Goal: Transaction & Acquisition: Download file/media

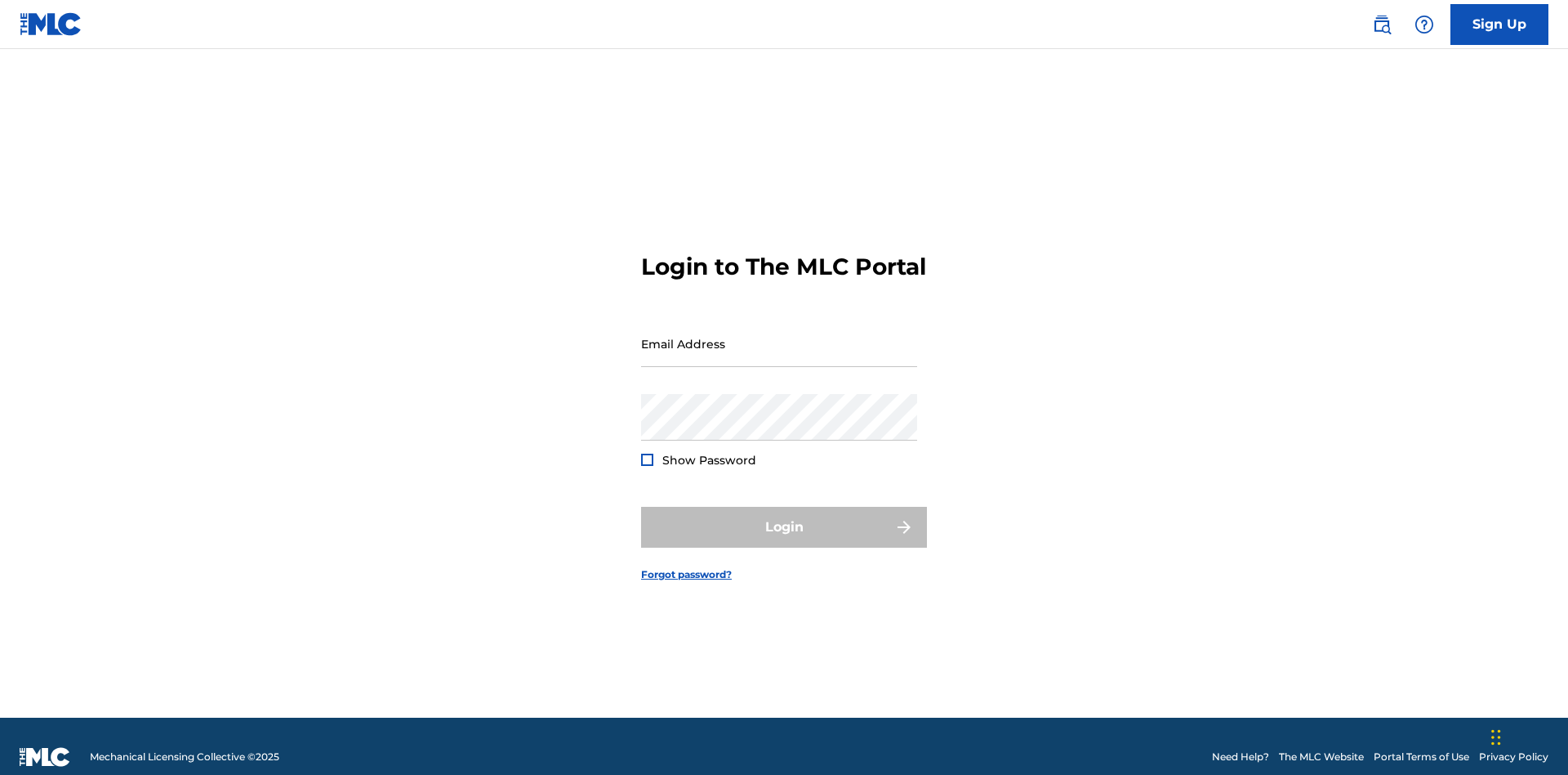
scroll to position [21, 0]
click at [779, 335] on input "Email Address" at bounding box center [779, 343] width 276 height 47
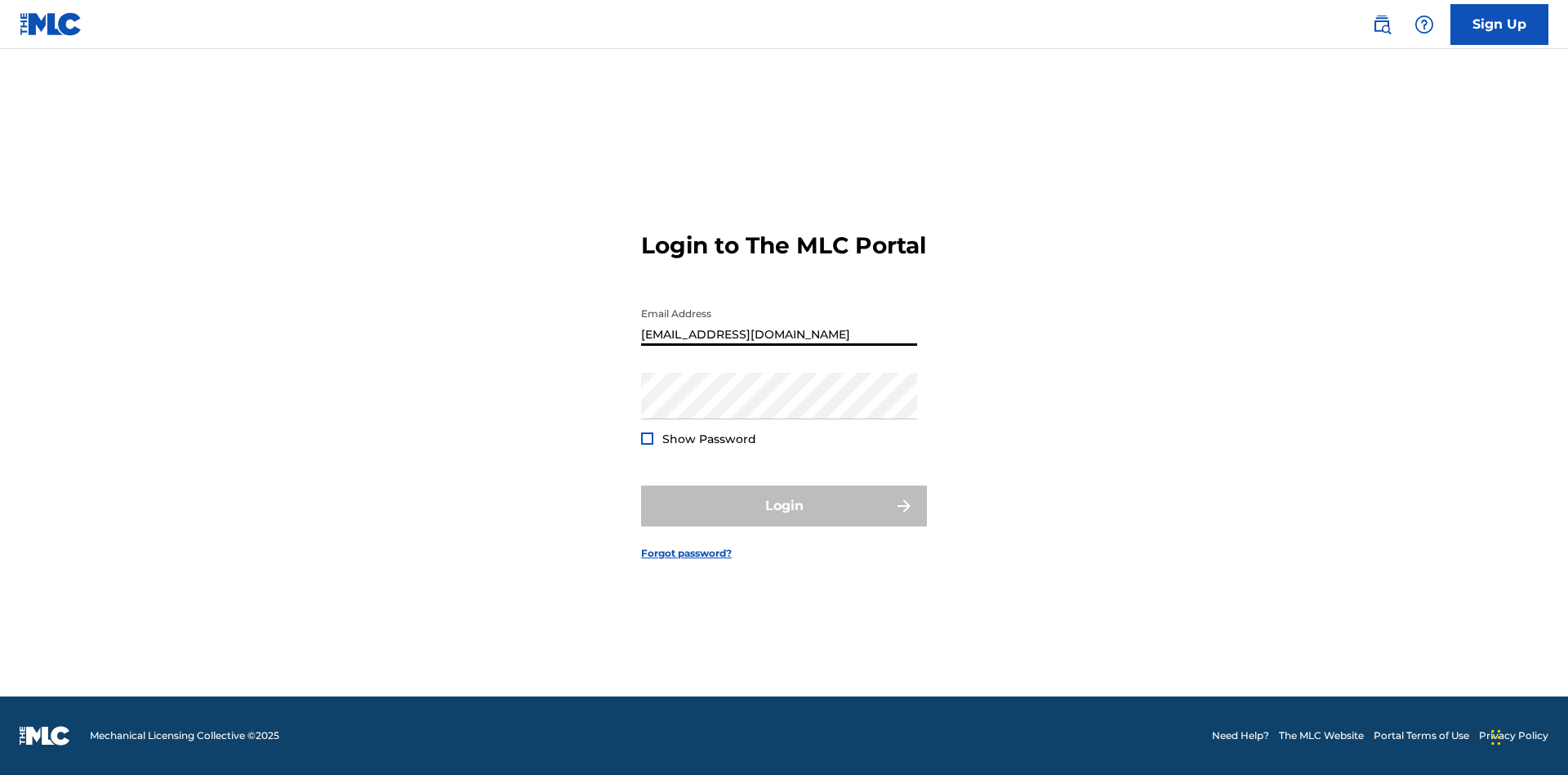
scroll to position [0, 45]
type input "9f686631-9005-4096-ac1b-5789141f5025@mailslurp.com"
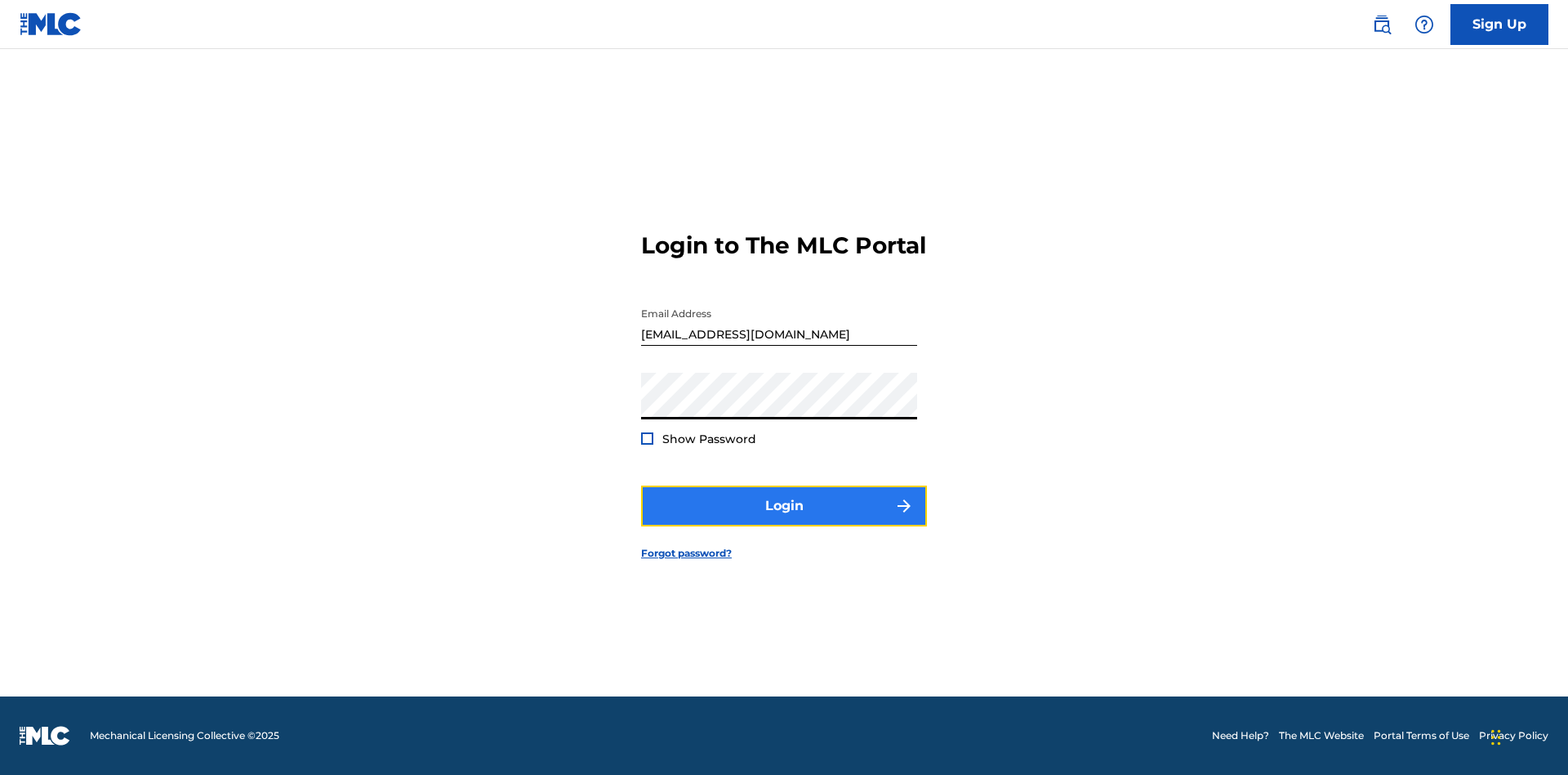
click at [784, 520] on button "Login" at bounding box center [784, 506] width 286 height 41
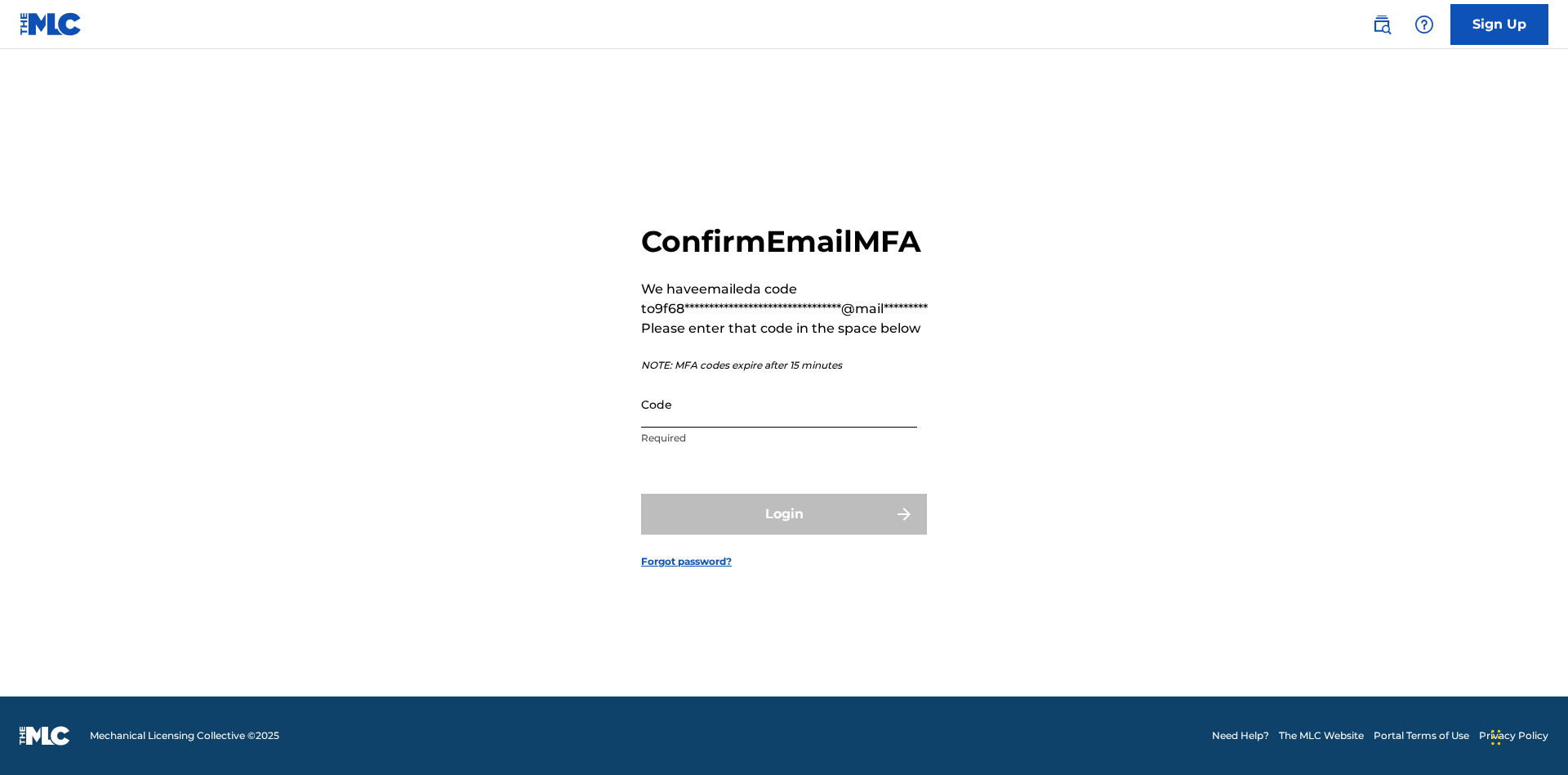
click at [779, 404] on input "Code" at bounding box center [779, 404] width 276 height 47
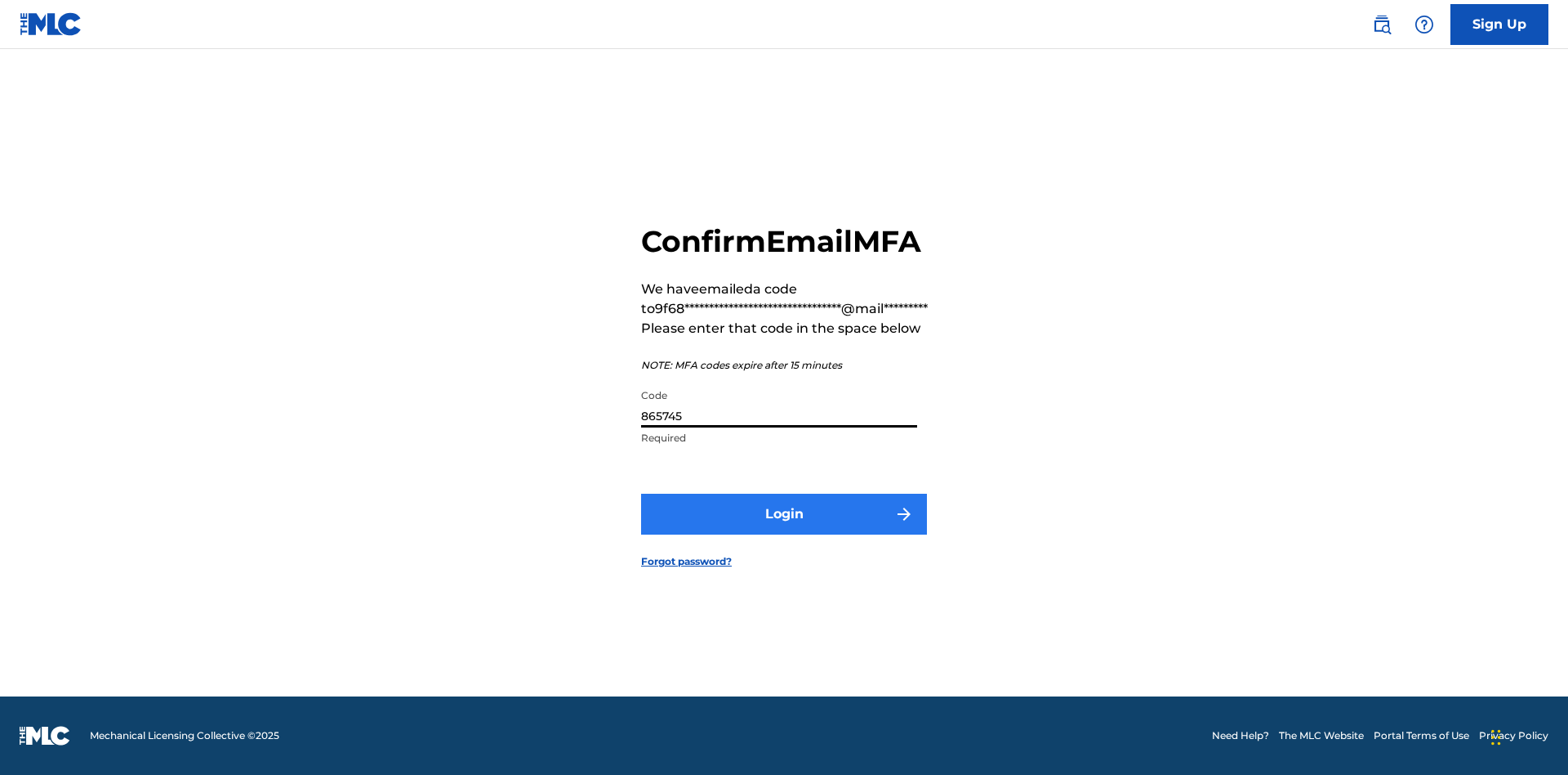
type input "865745"
click at [784, 513] on button "Login" at bounding box center [784, 514] width 286 height 41
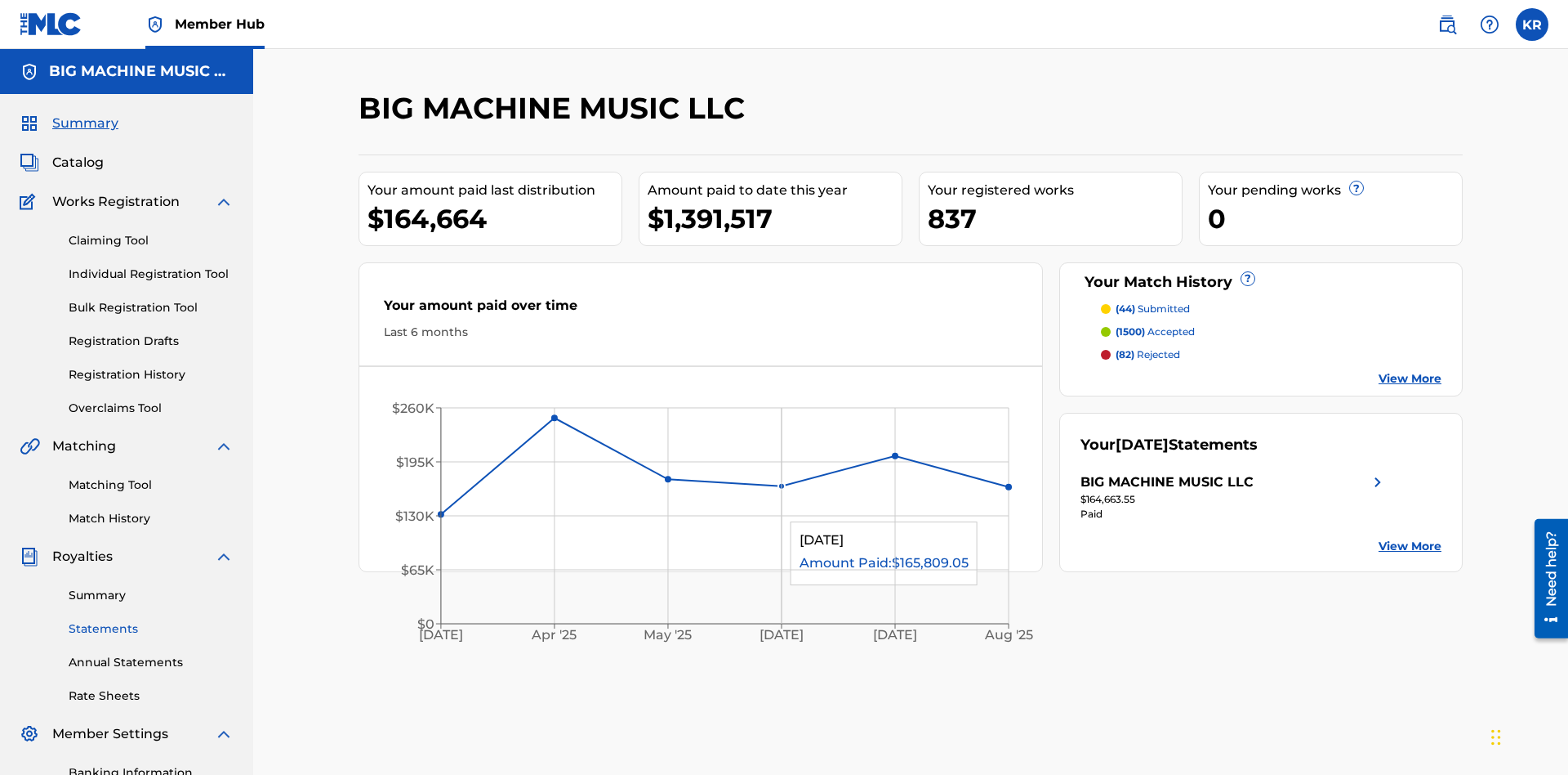
click at [151, 620] on link "Statements" at bounding box center [151, 628] width 165 height 17
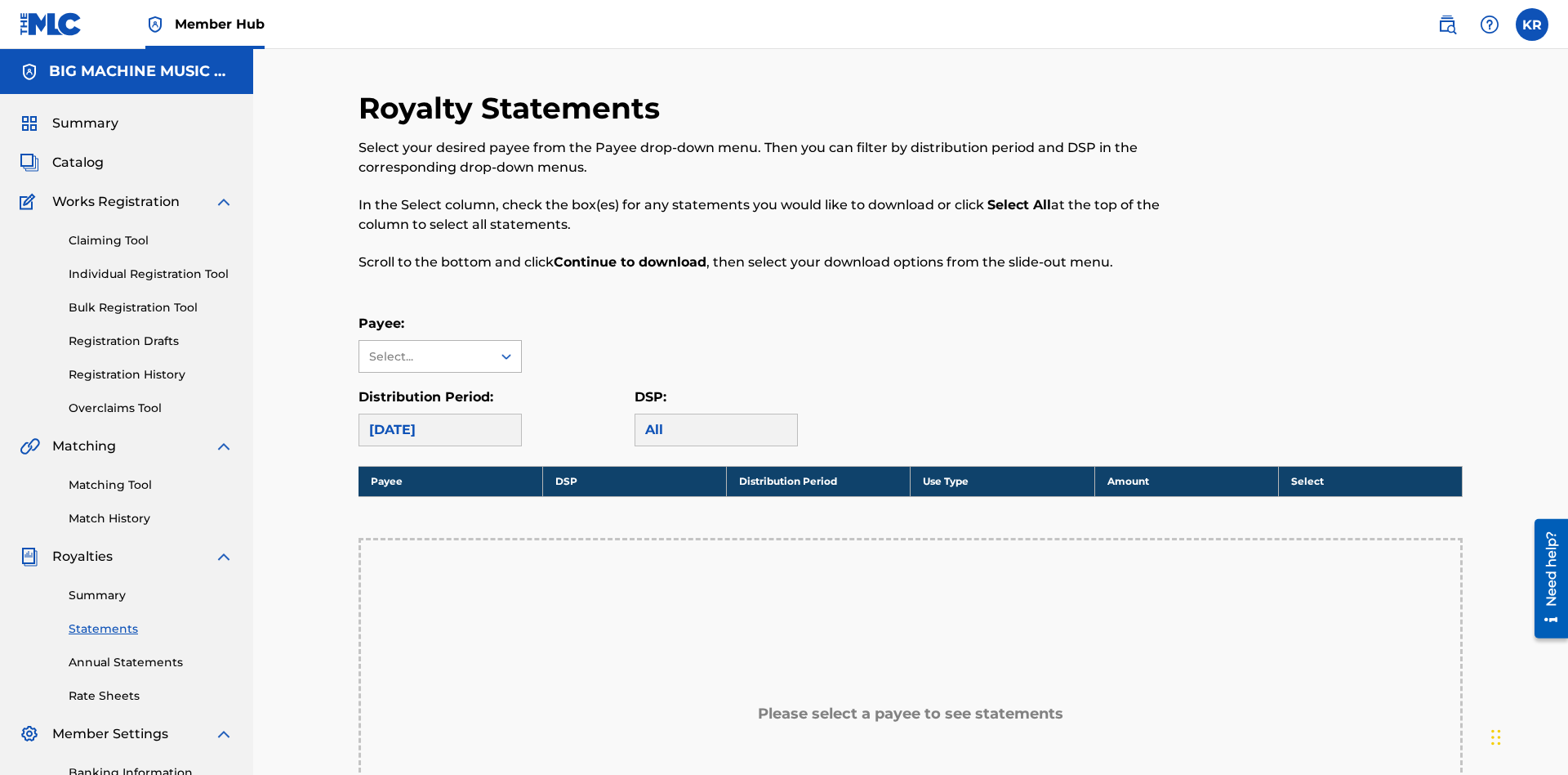
click at [426, 348] on div "Select..." at bounding box center [424, 357] width 111 height 17
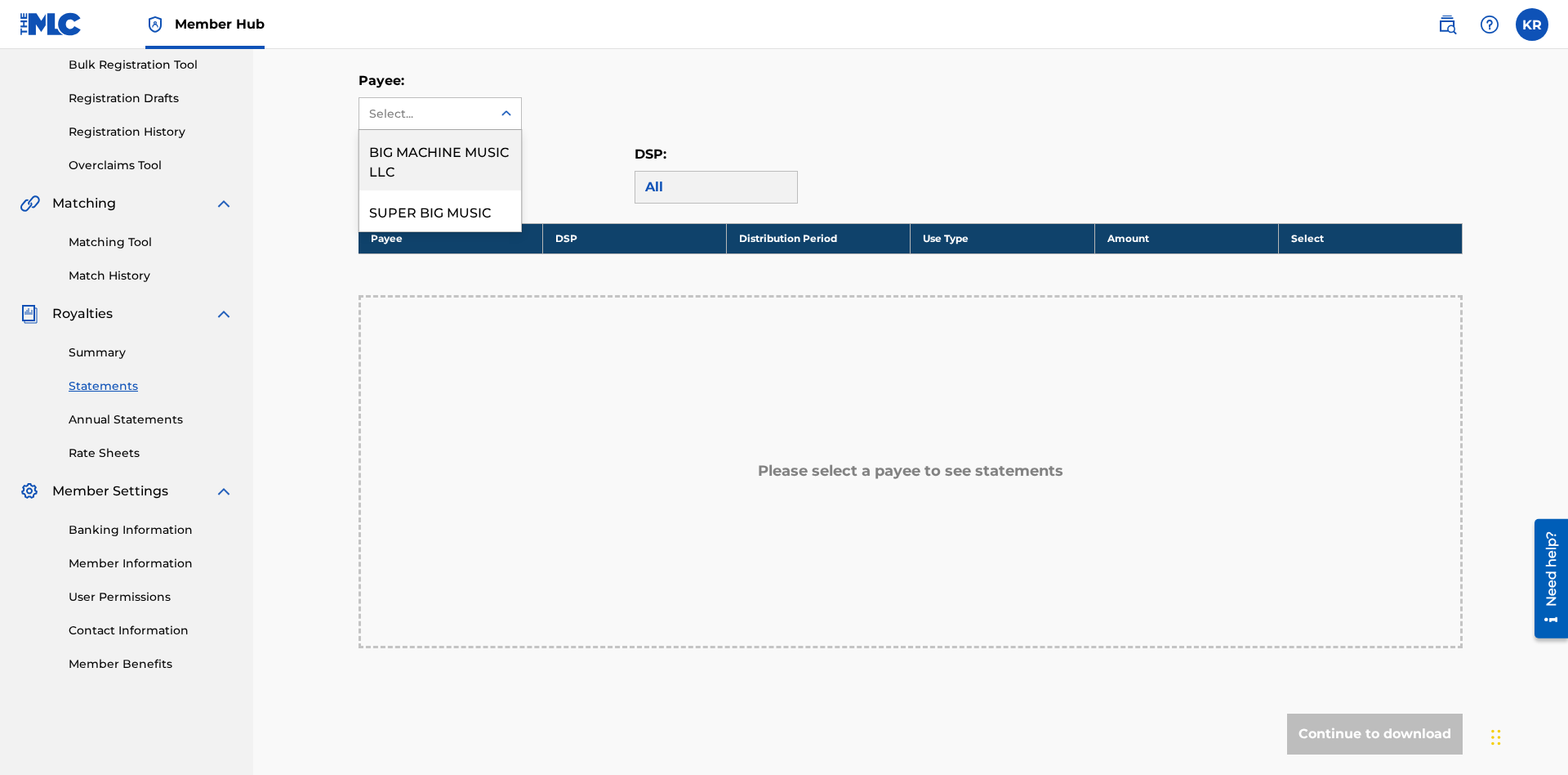
click at [440, 160] on div "BIG MACHINE MUSIC LLC" at bounding box center [439, 159] width 162 height 60
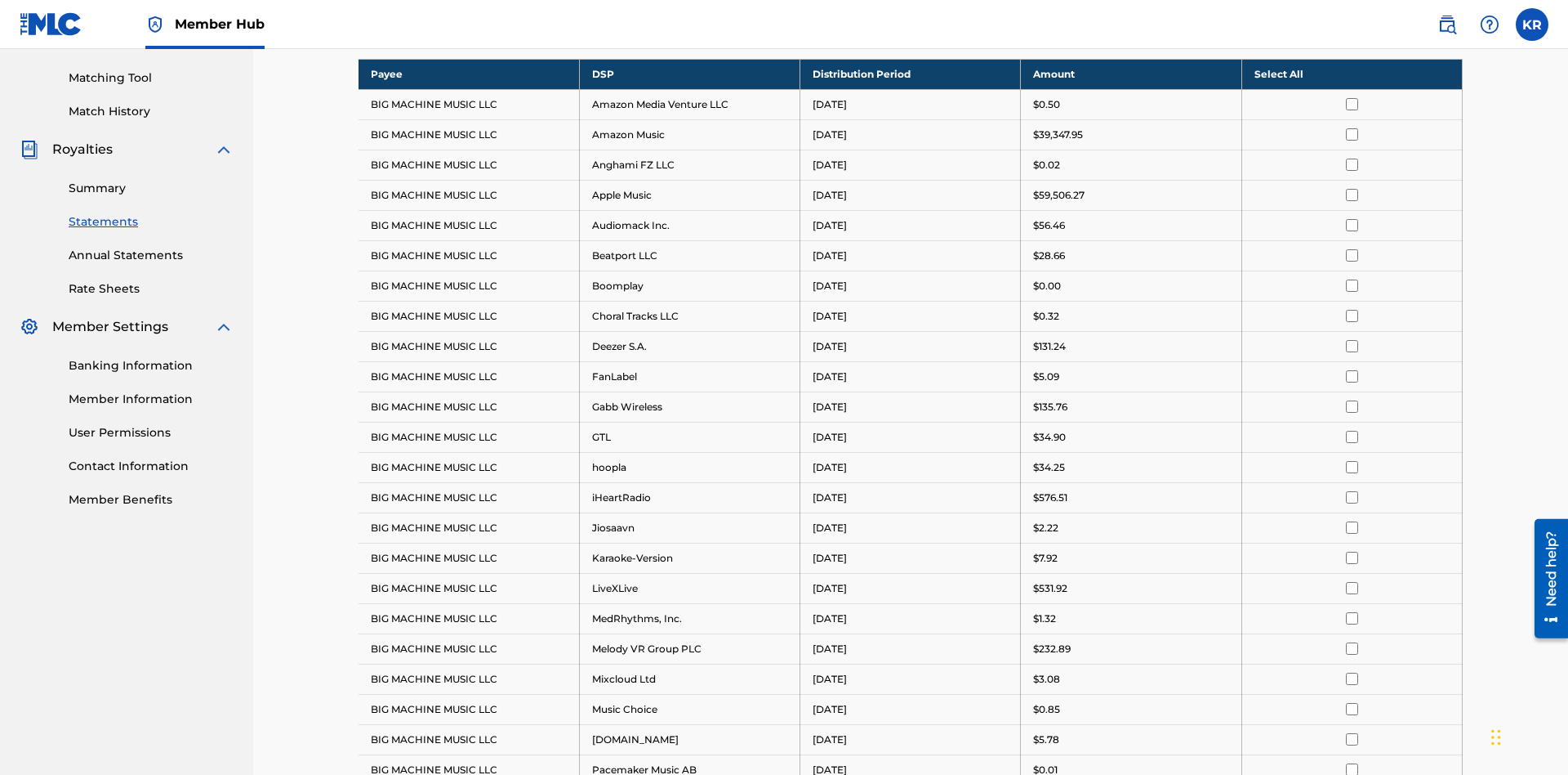
scroll to position [316, 0]
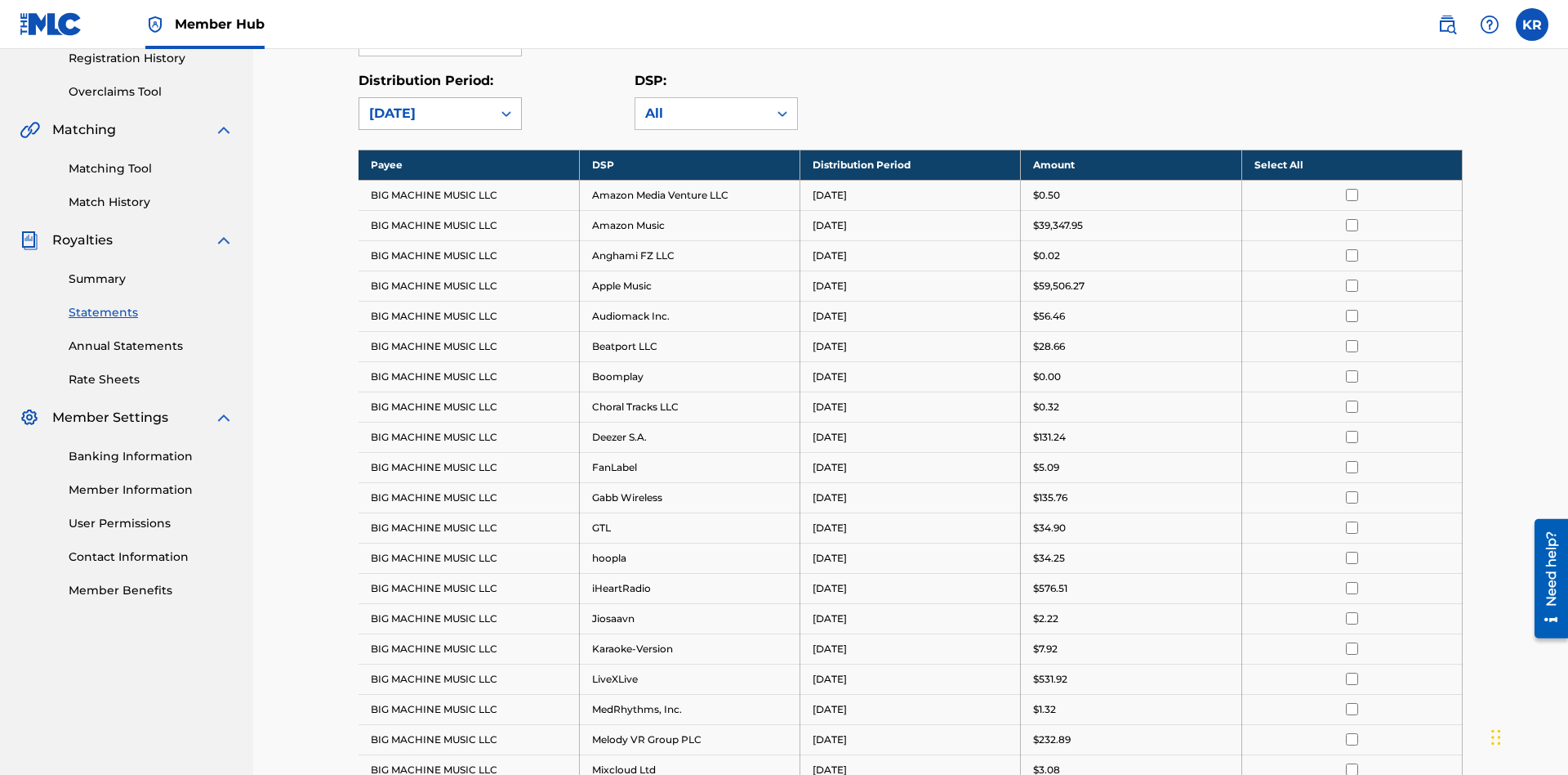
click at [426, 113] on div "August 2025" at bounding box center [425, 113] width 113 height 19
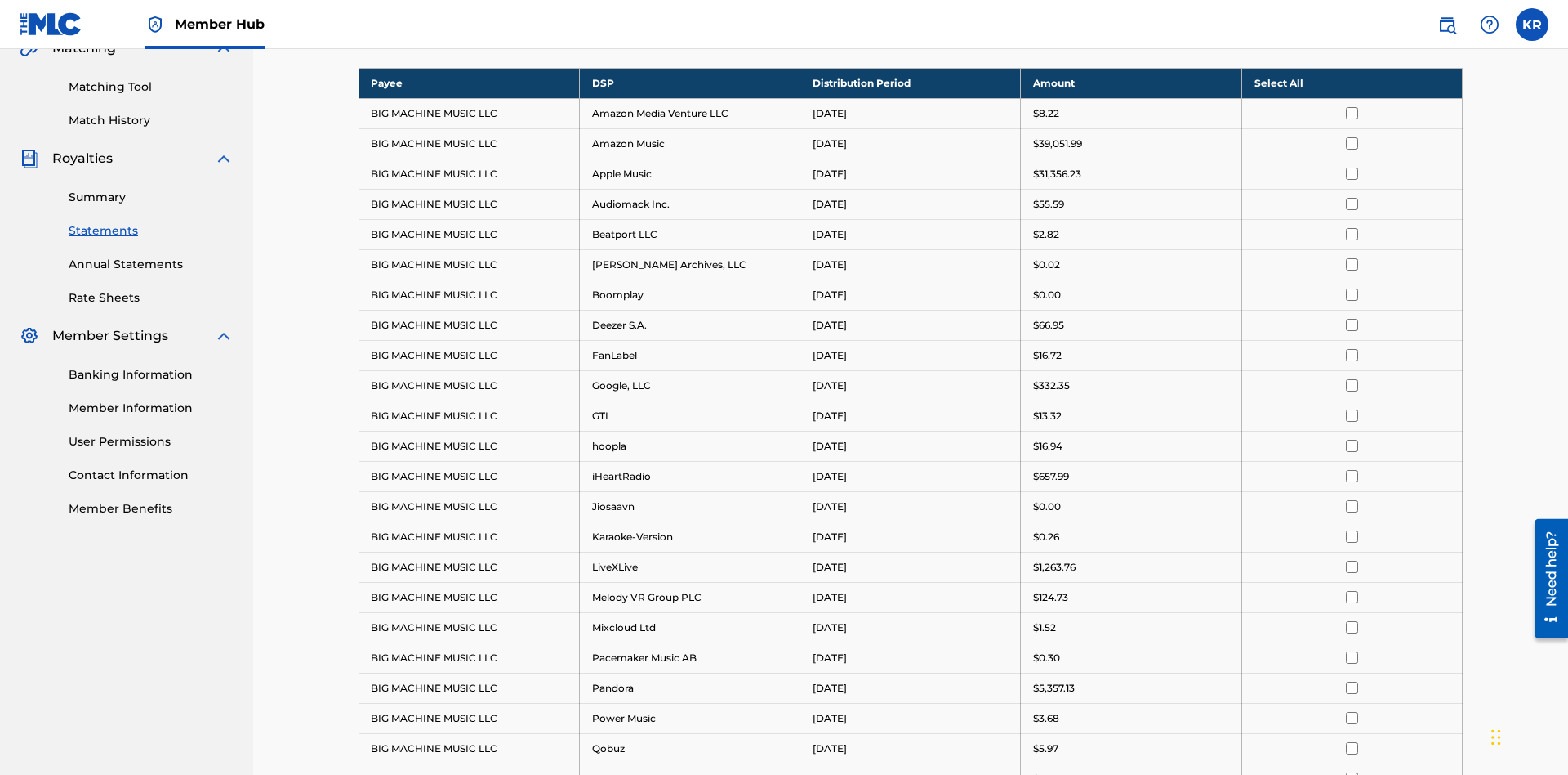
click at [1352, 440] on input "checkbox" at bounding box center [1352, 446] width 12 height 12
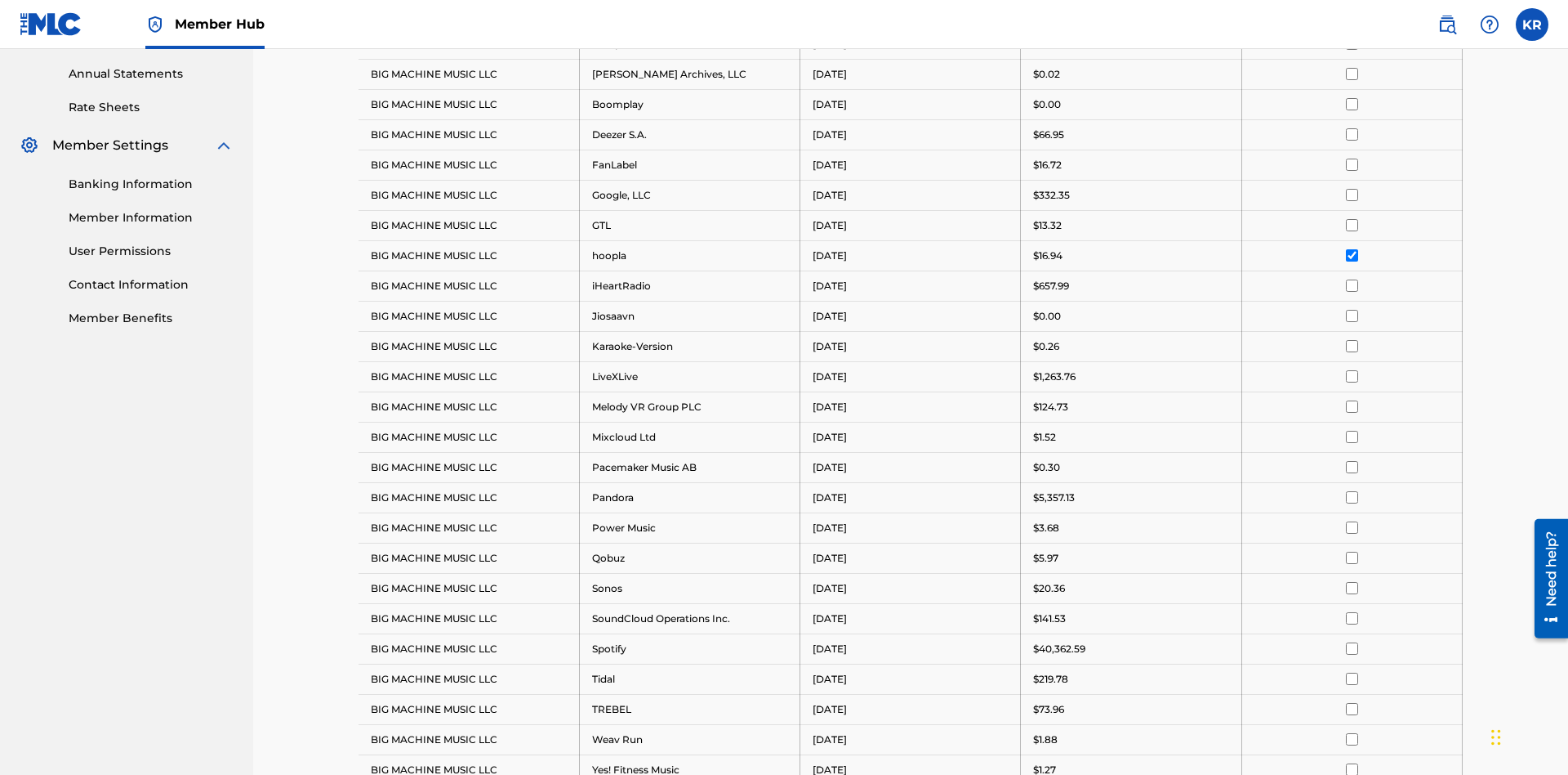
click at [1352, 104] on input "checkbox" at bounding box center [1352, 104] width 12 height 12
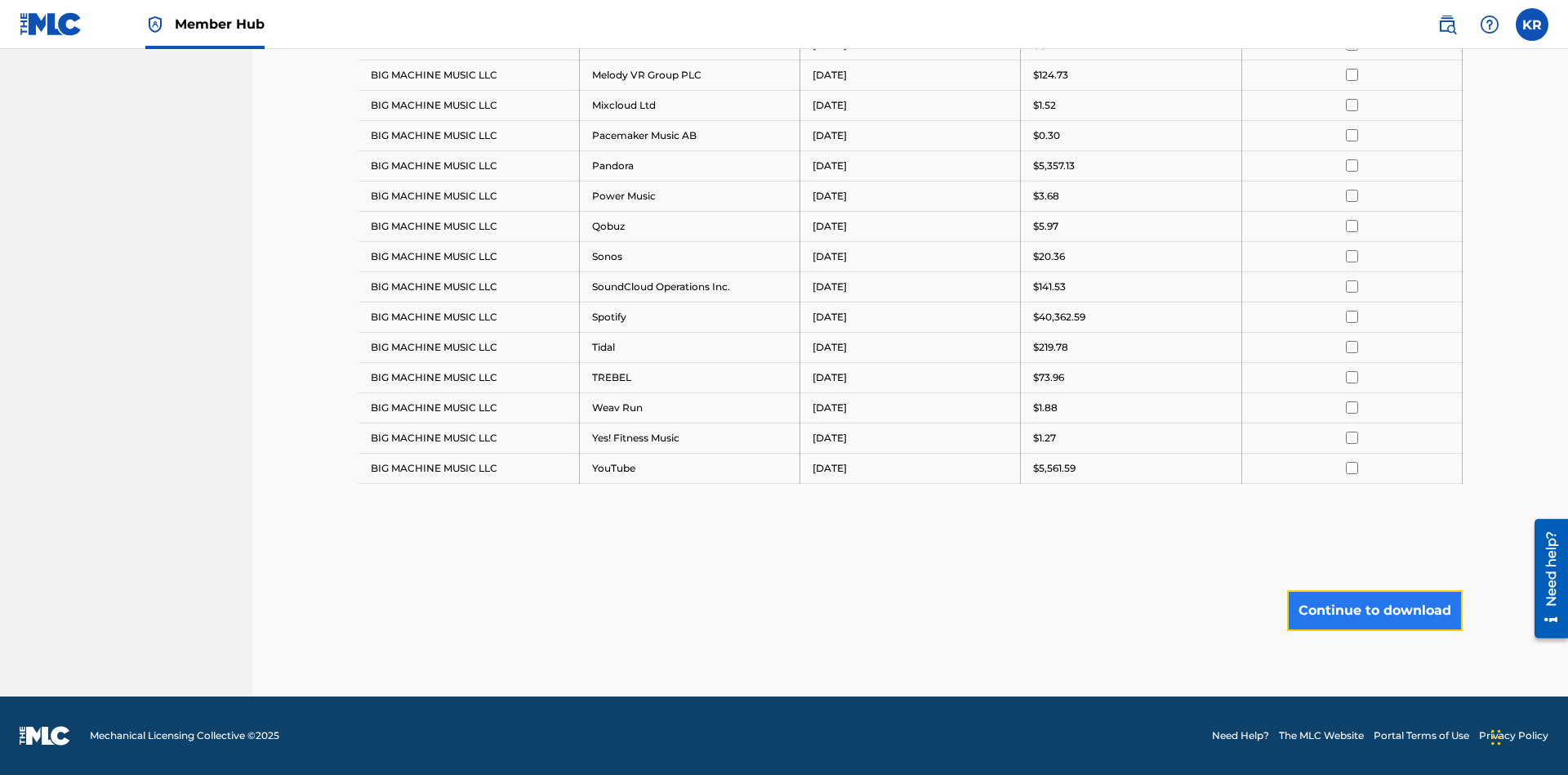
click at [1375, 610] on button "Continue to download" at bounding box center [1374, 611] width 175 height 41
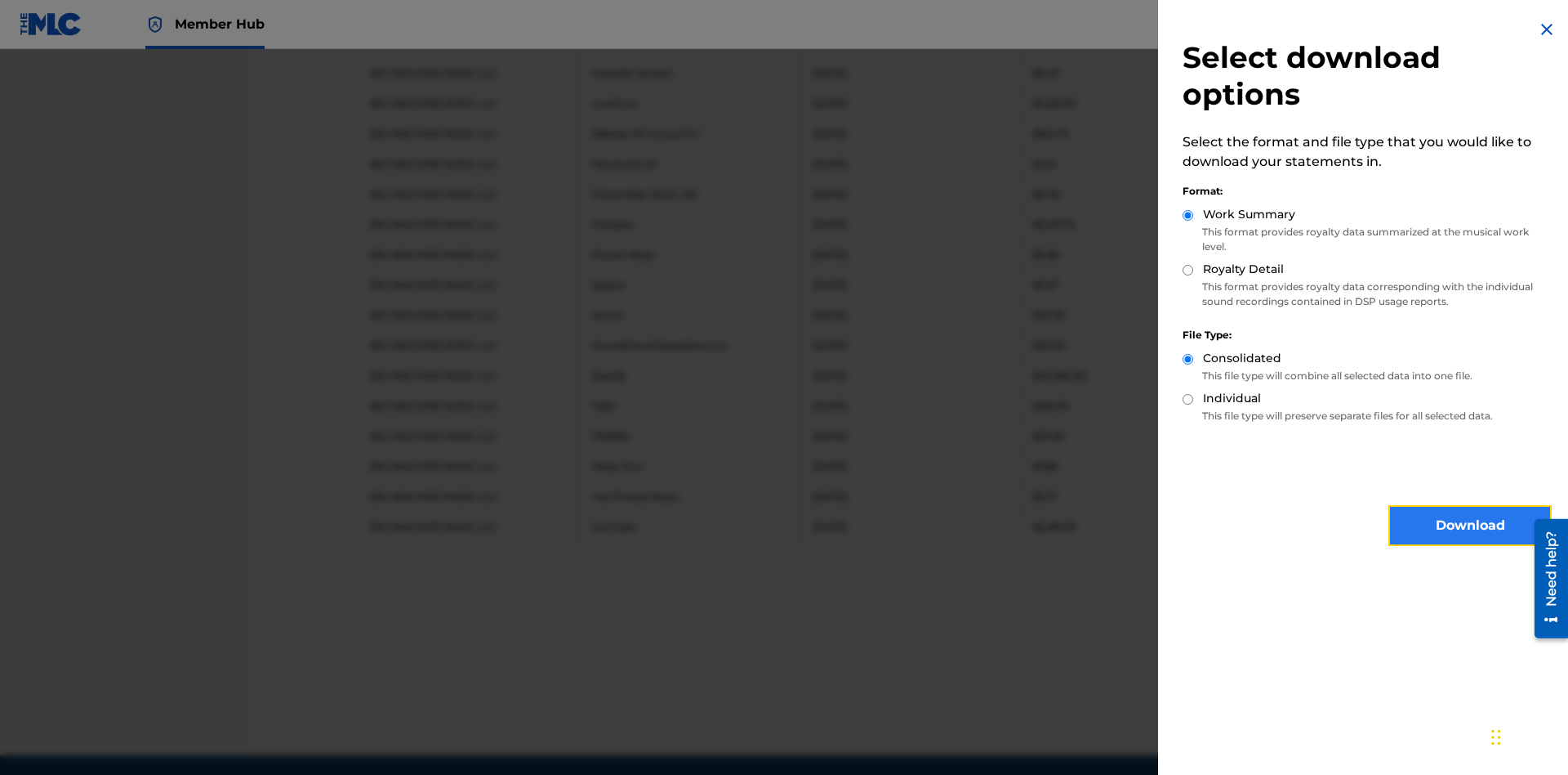
click at [1470, 525] on button "Download" at bounding box center [1470, 525] width 163 height 41
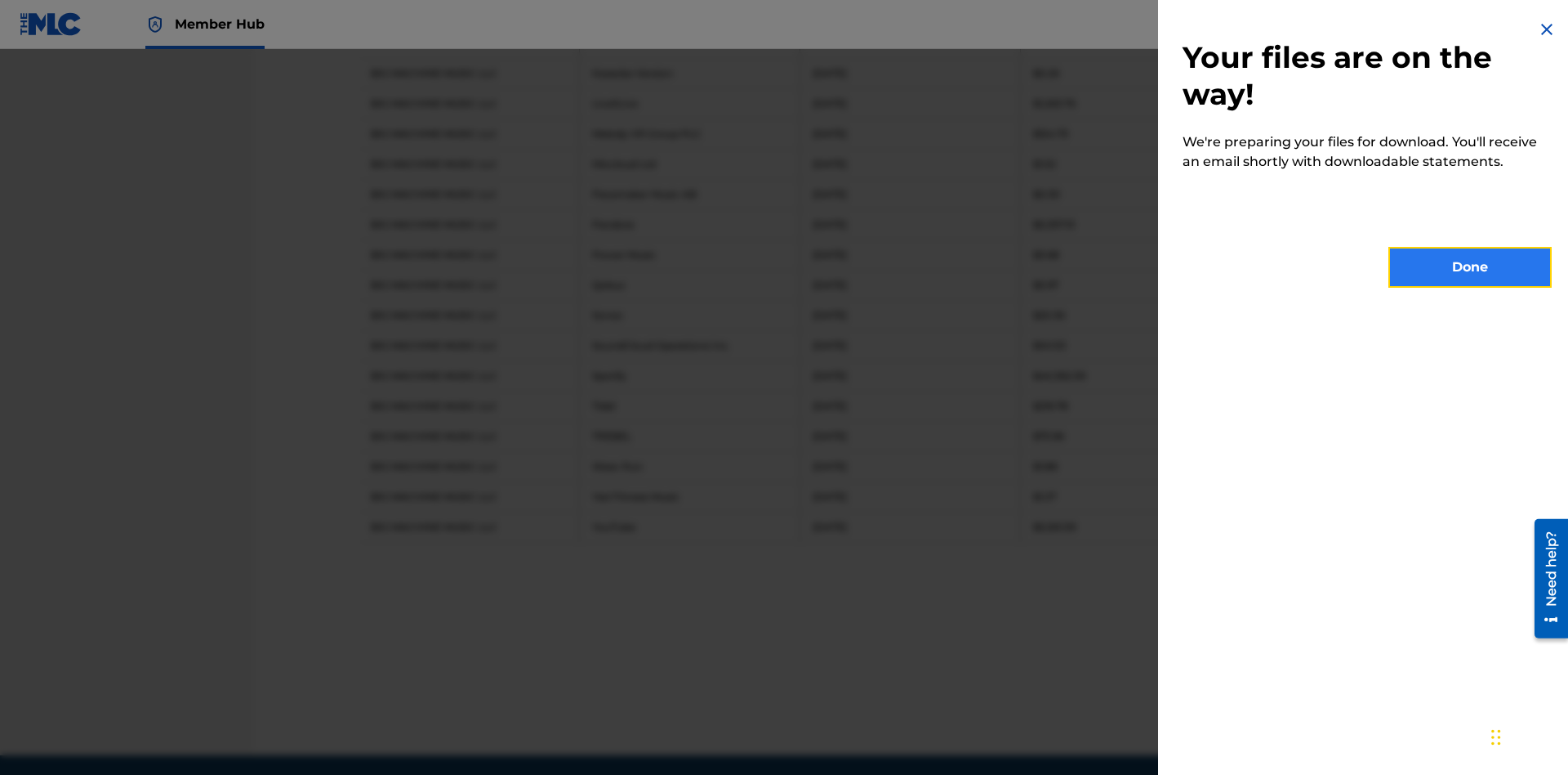
click at [1470, 267] on button "Done" at bounding box center [1470, 267] width 163 height 41
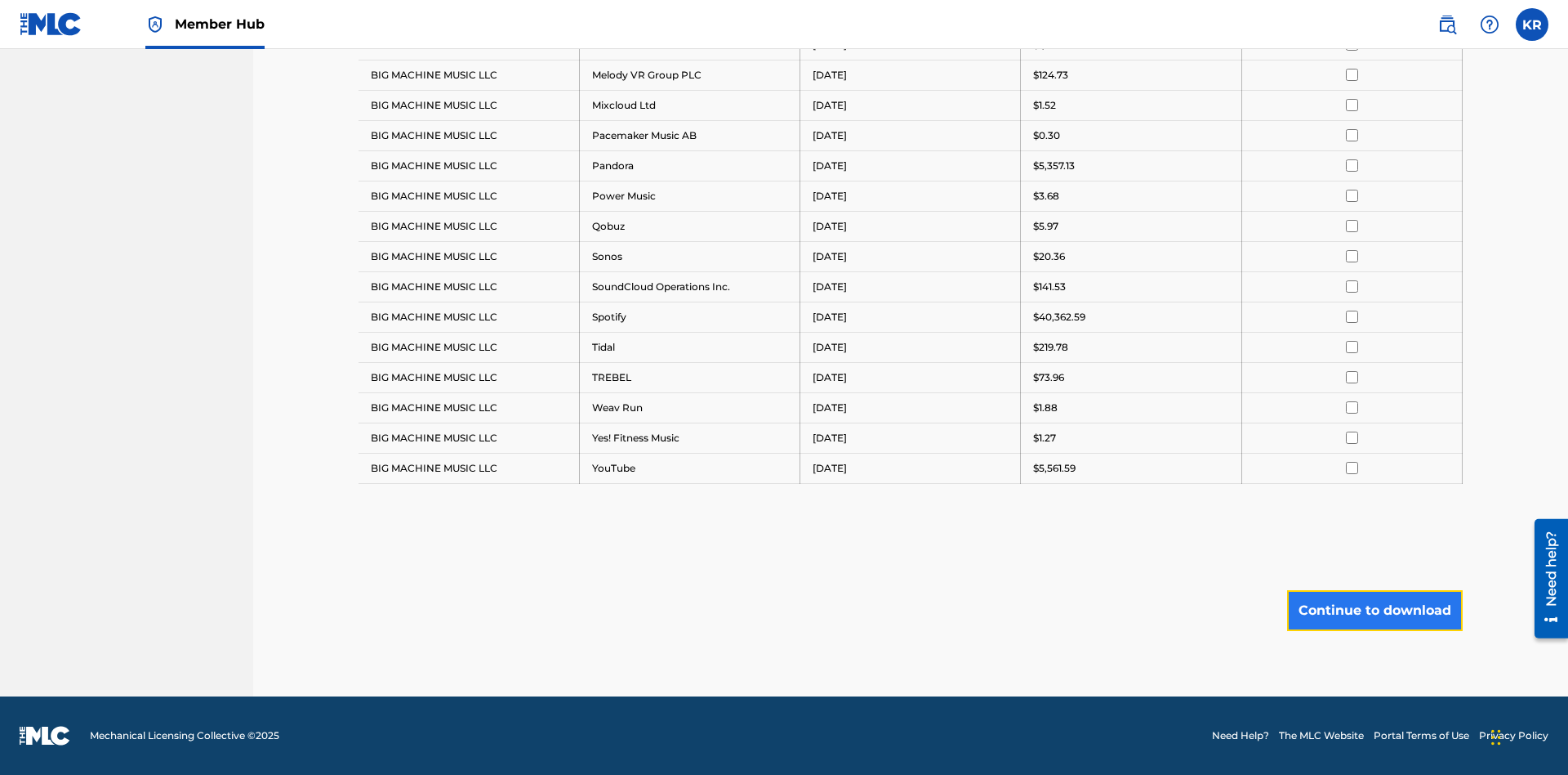
click at [1375, 610] on button "Continue to download" at bounding box center [1374, 611] width 175 height 41
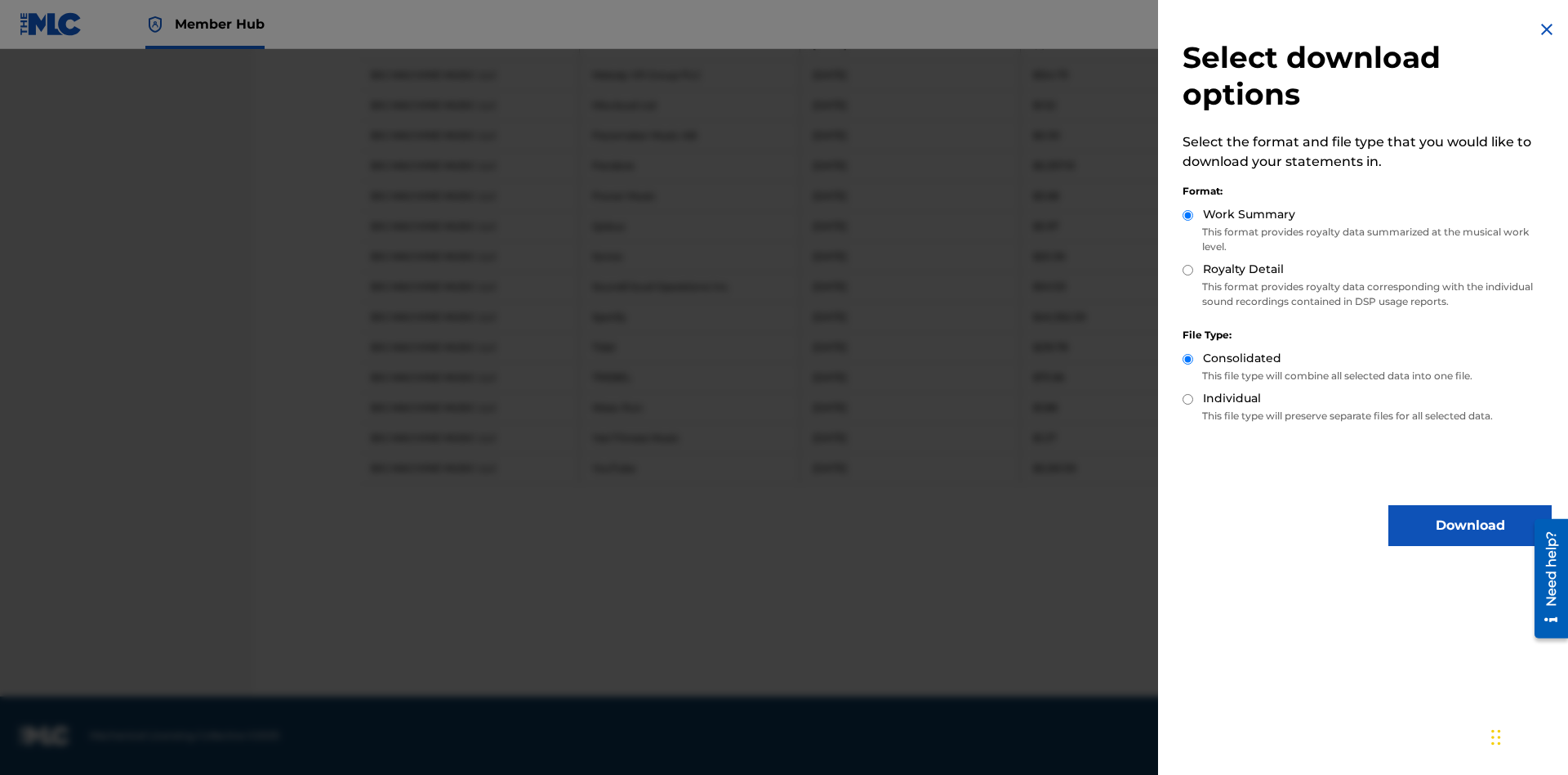
click at [1189, 269] on input "Royalty Detail" at bounding box center [1188, 270] width 11 height 11
radio input "true"
click at [1470, 525] on button "Download" at bounding box center [1470, 525] width 163 height 41
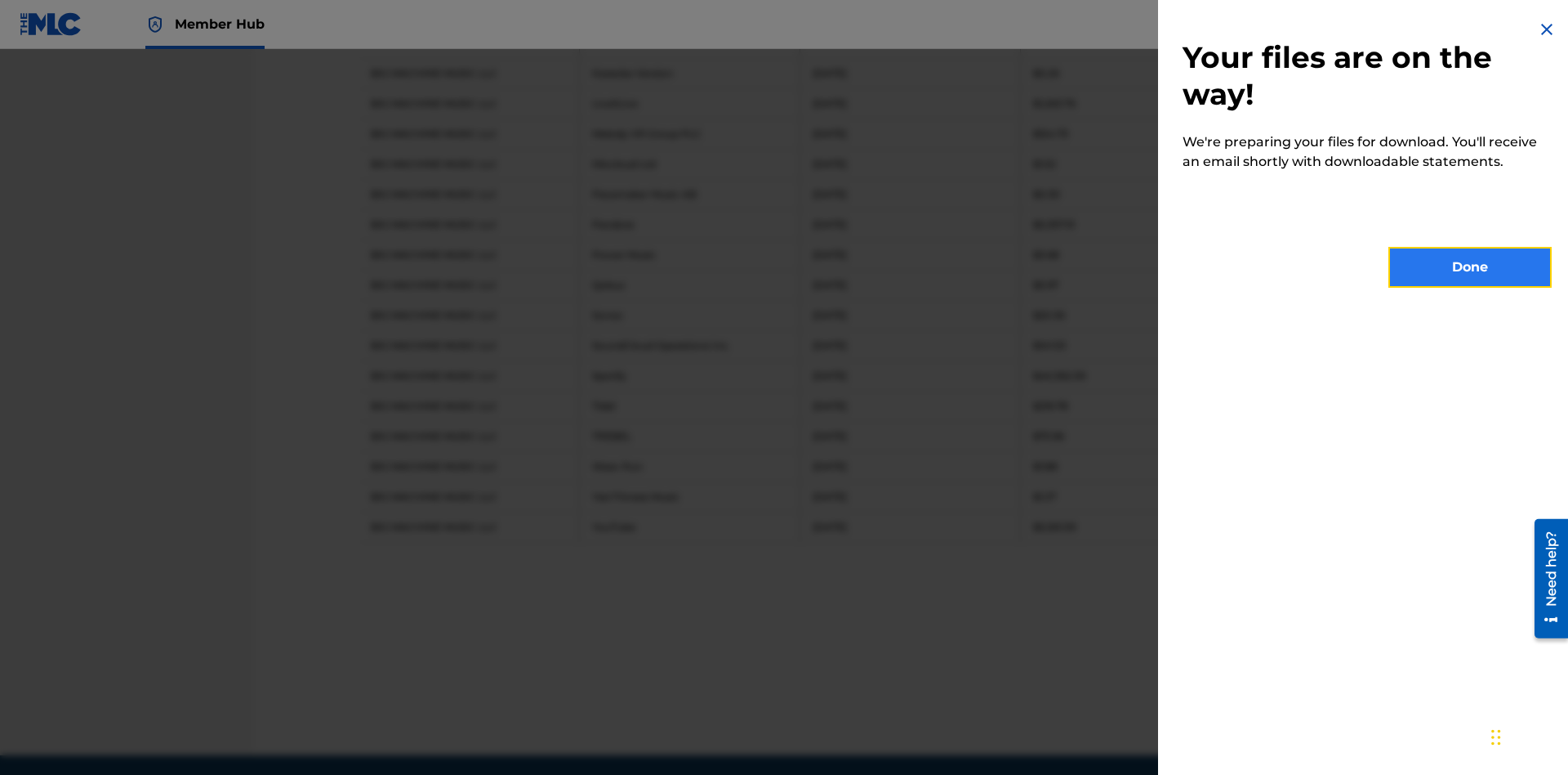
click at [1470, 267] on button "Done" at bounding box center [1470, 267] width 163 height 41
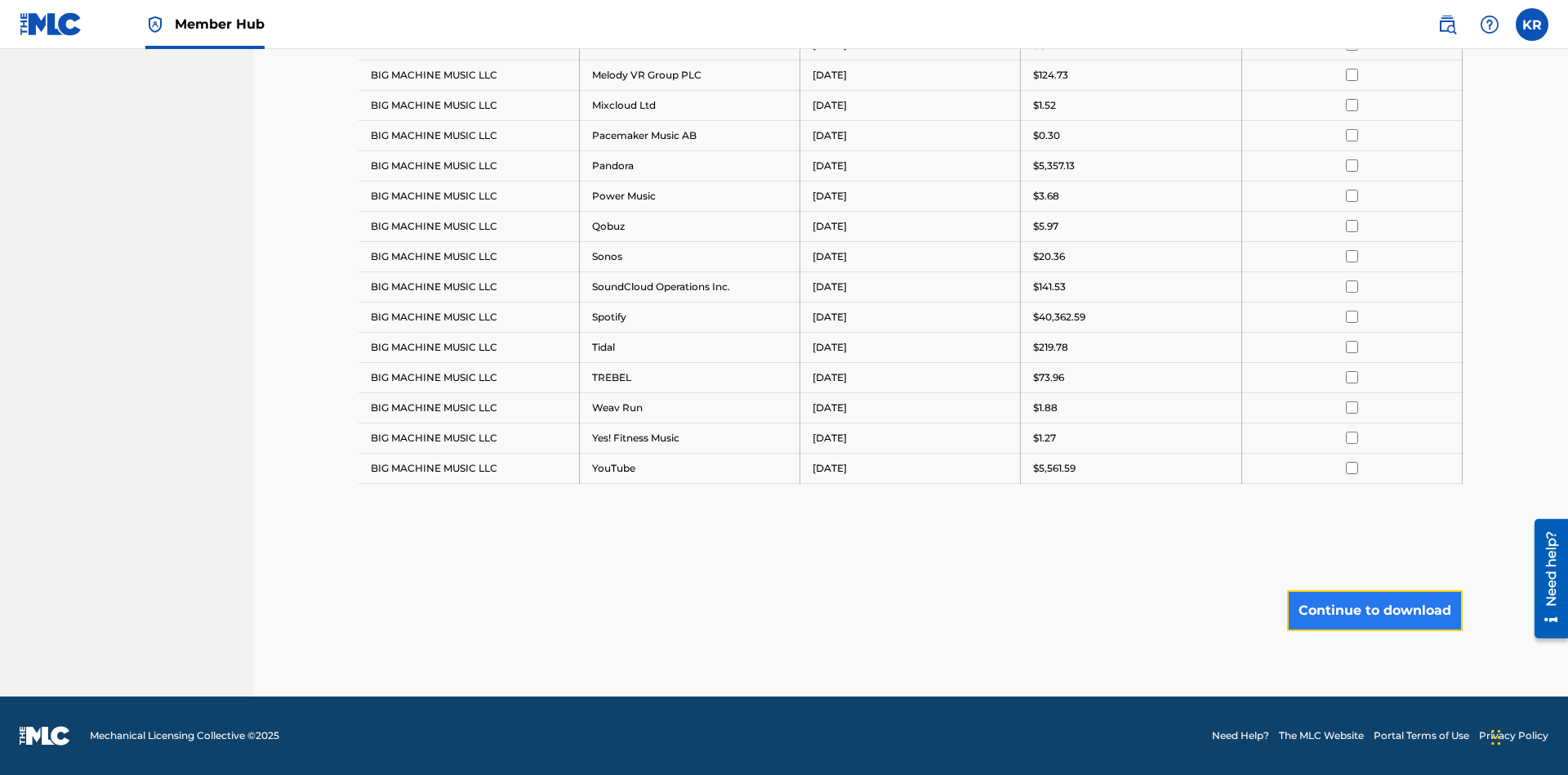
click at [1375, 610] on button "Continue to download" at bounding box center [1374, 611] width 175 height 41
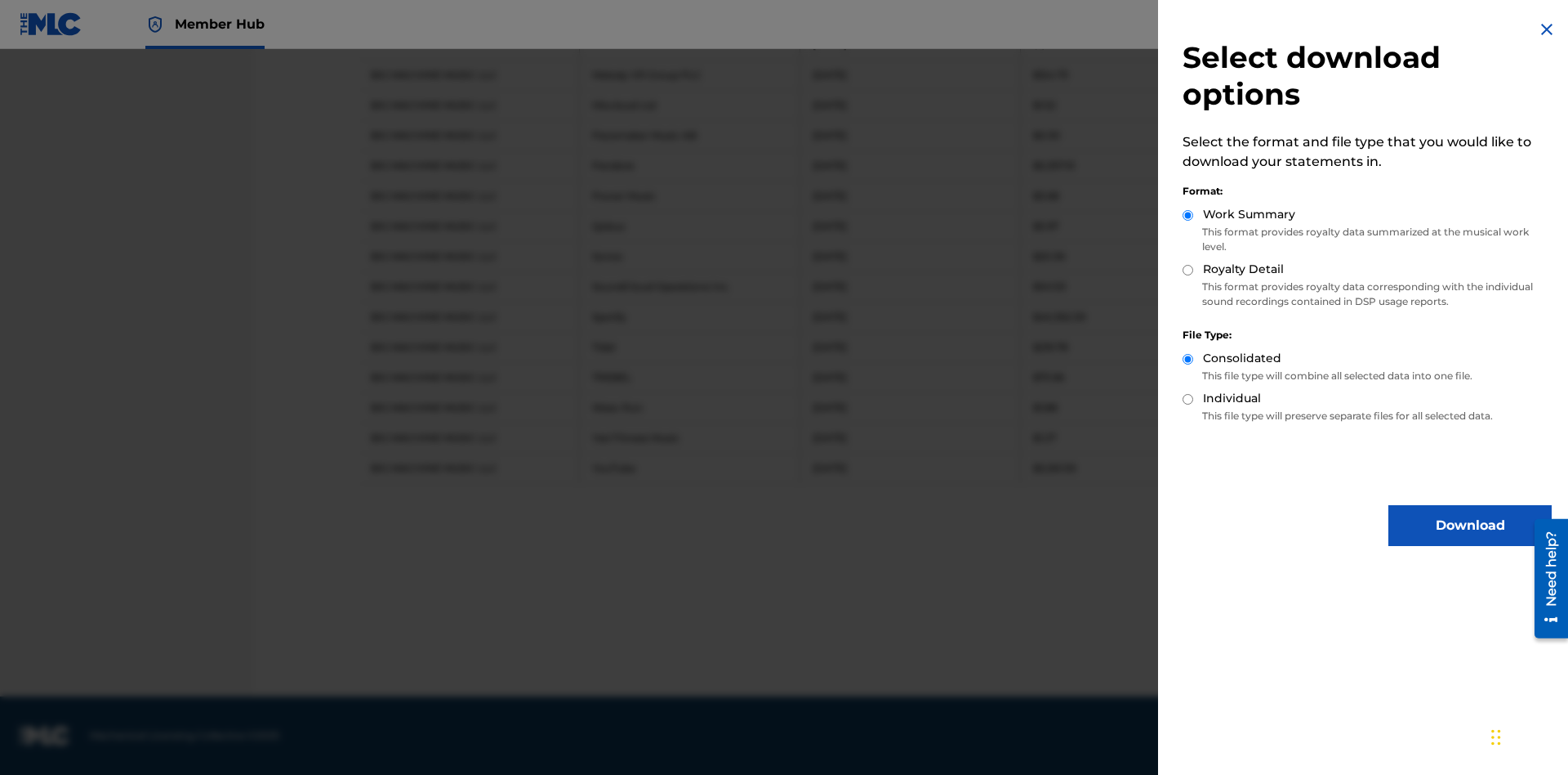
click at [1189, 399] on input "Individual" at bounding box center [1188, 399] width 11 height 11
radio input "true"
click at [1470, 525] on button "Download" at bounding box center [1470, 525] width 163 height 41
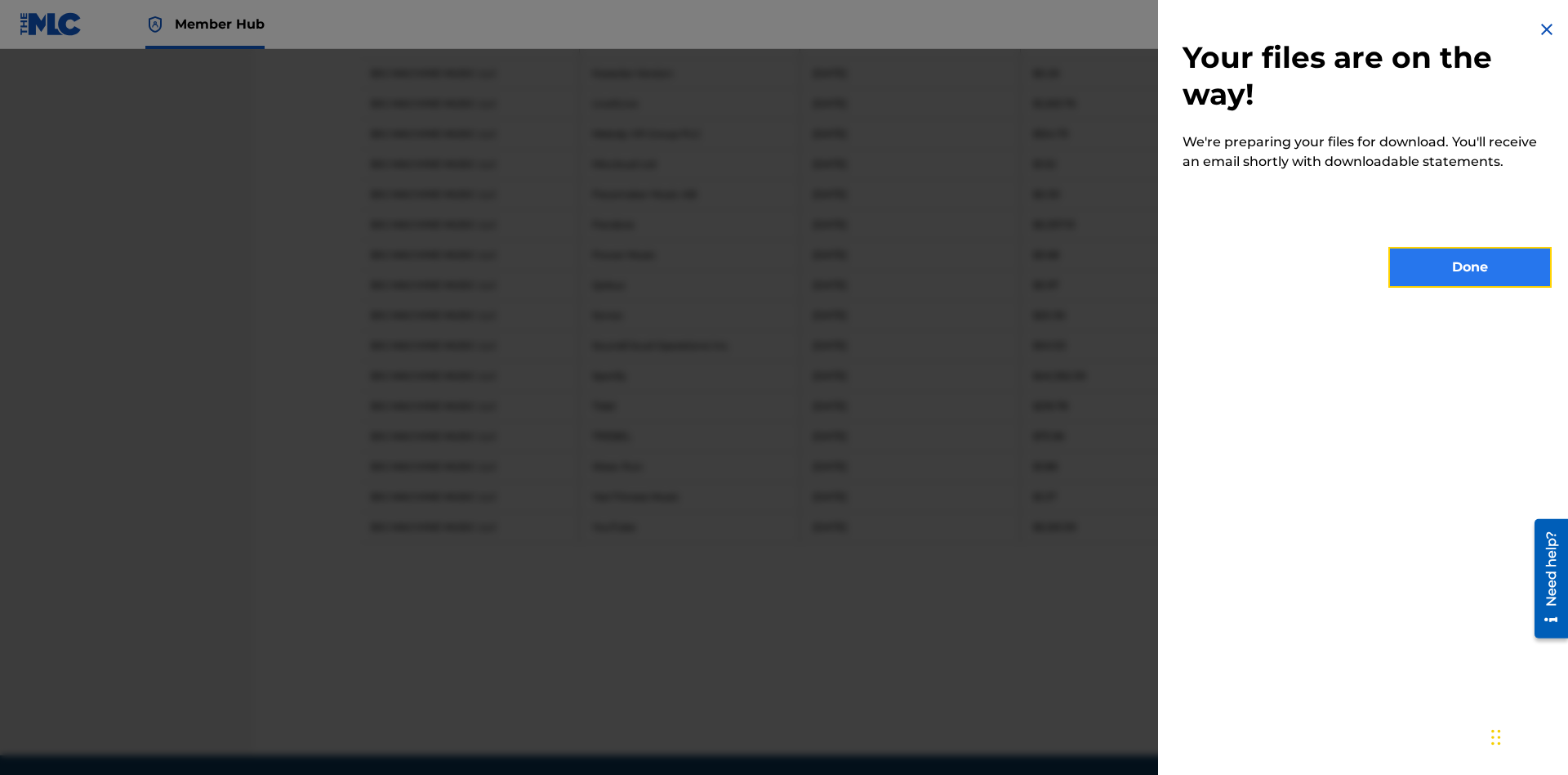
click at [1470, 267] on button "Done" at bounding box center [1470, 267] width 163 height 41
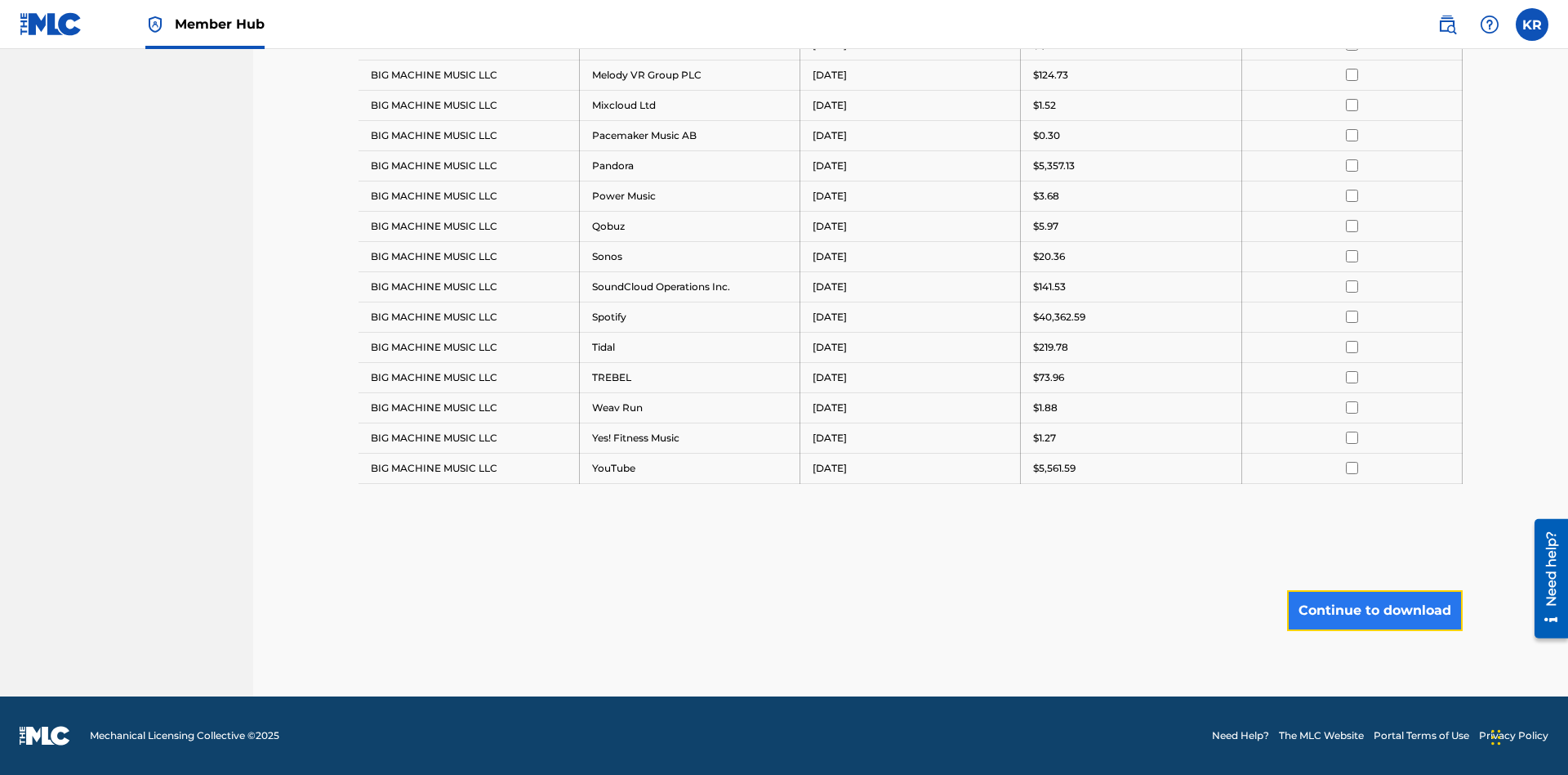
click at [1375, 610] on button "Continue to download" at bounding box center [1374, 611] width 175 height 41
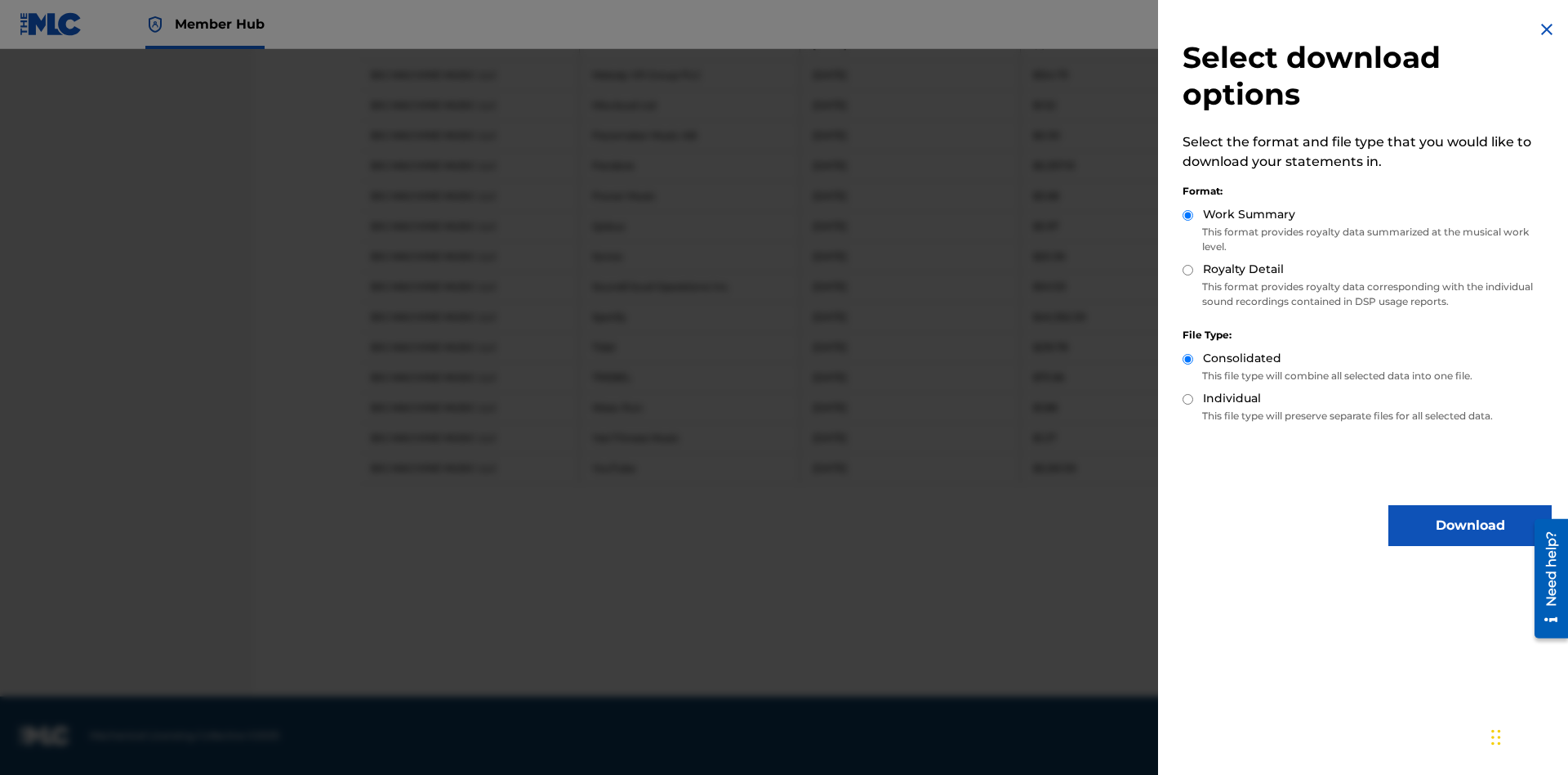
click at [1189, 269] on input "Royalty Detail" at bounding box center [1188, 270] width 11 height 11
radio input "true"
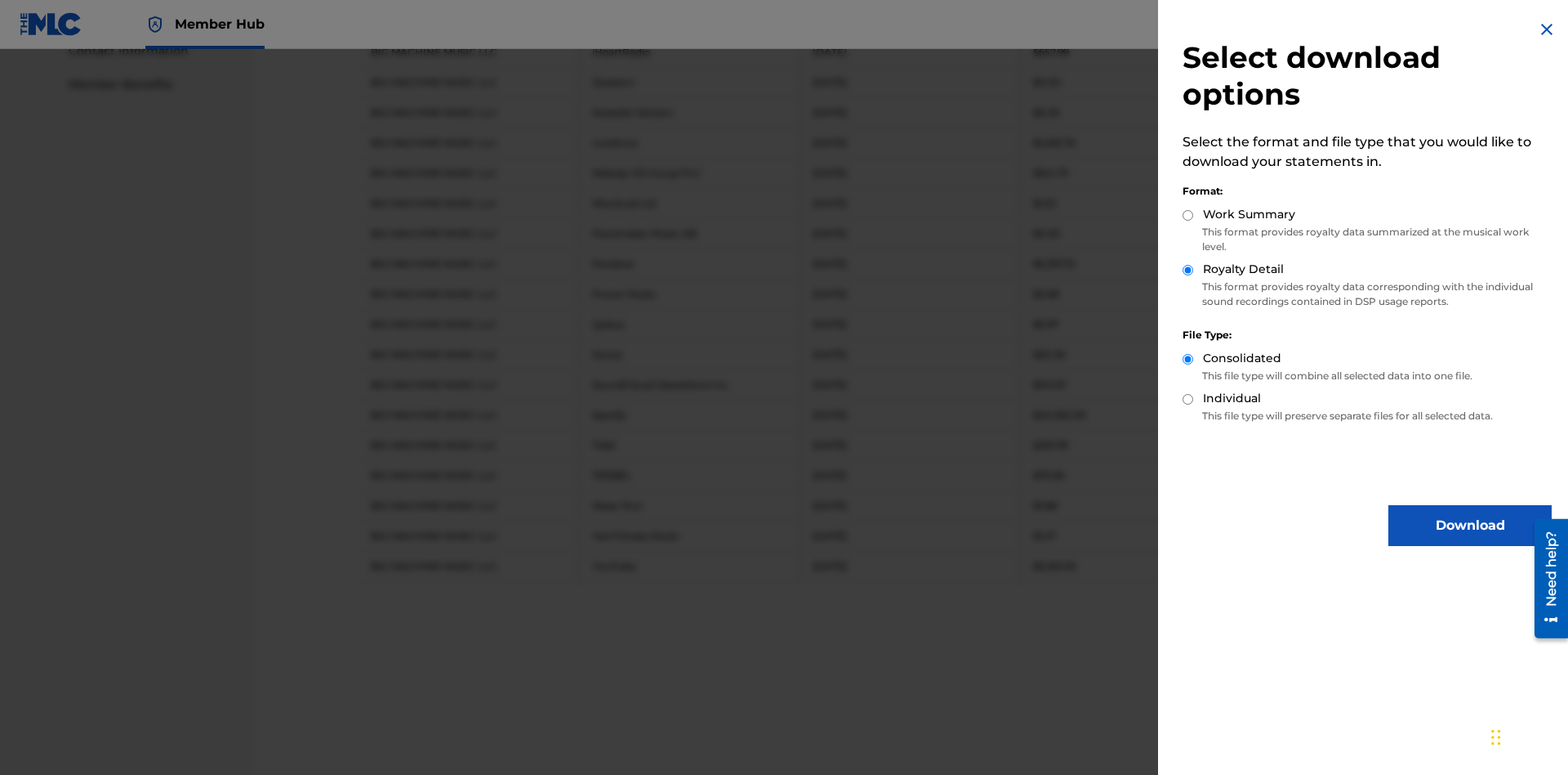
click at [1189, 399] on input "Individual" at bounding box center [1188, 399] width 11 height 11
radio input "true"
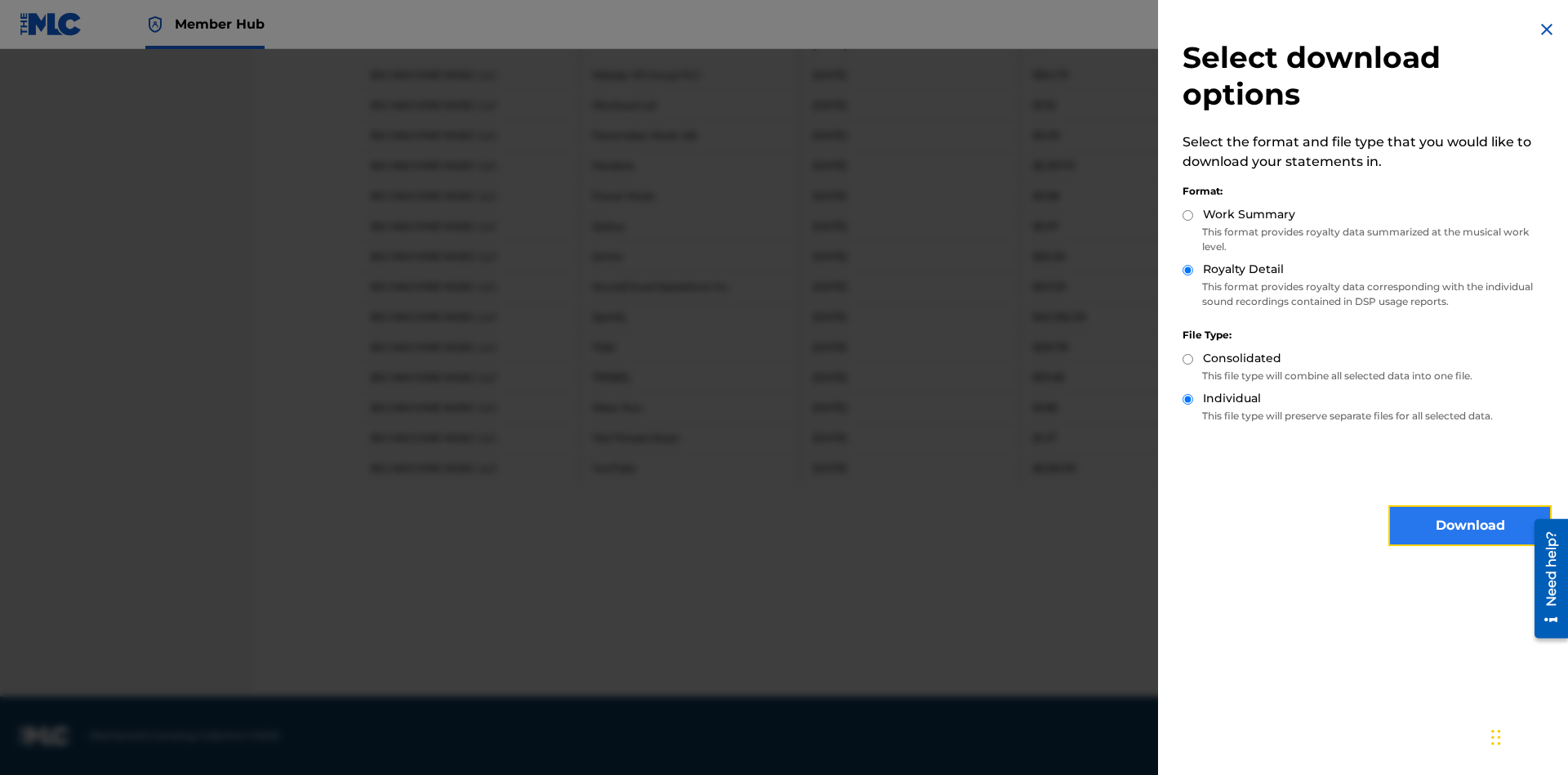
click at [1470, 525] on button "Download" at bounding box center [1470, 525] width 163 height 41
